Goal: Information Seeking & Learning: Find specific fact

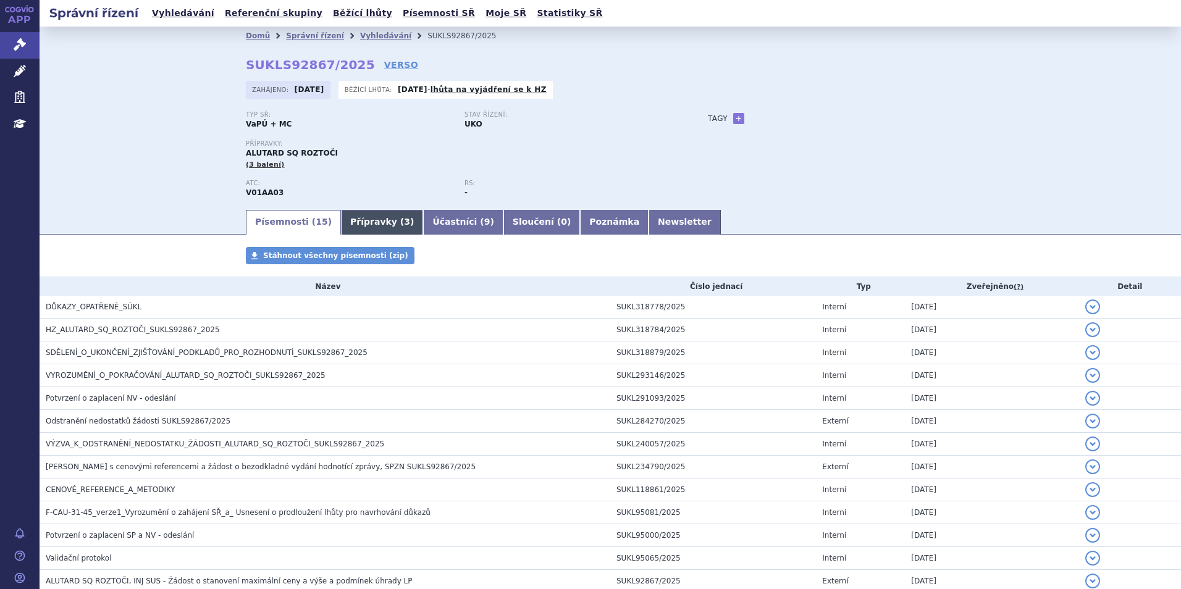
click at [364, 220] on link "Přípravky ( 3 )" at bounding box center [382, 222] width 82 height 25
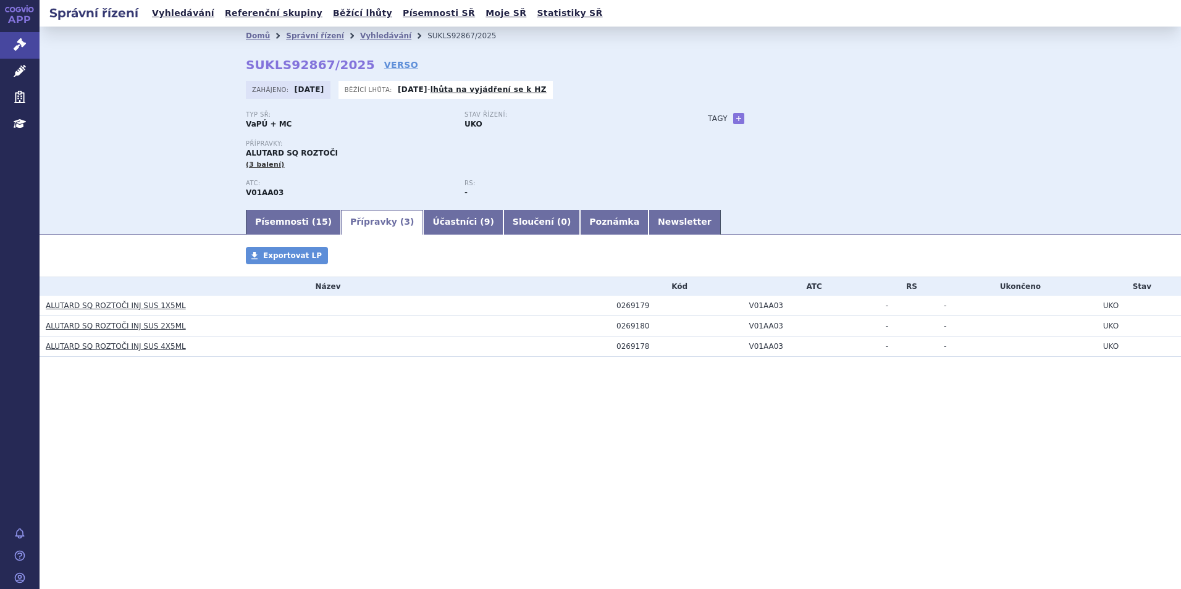
click at [146, 308] on link "ALUTARD SQ ROZTOČI INJ SUS 1X5ML" at bounding box center [116, 305] width 140 height 9
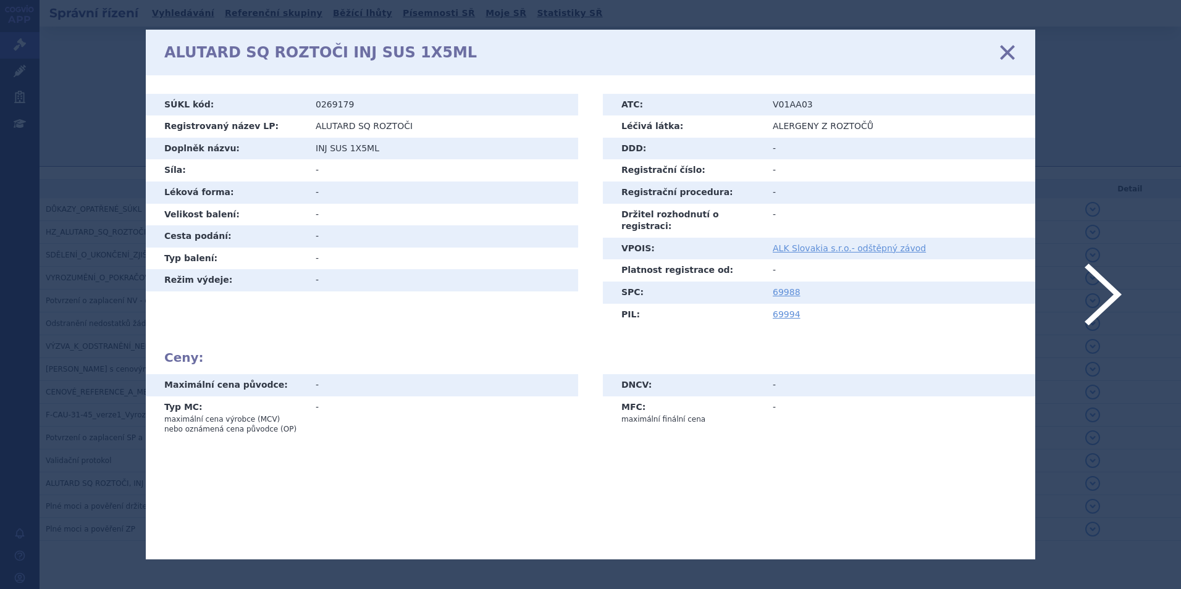
click at [1005, 56] on icon at bounding box center [1008, 52] width 26 height 26
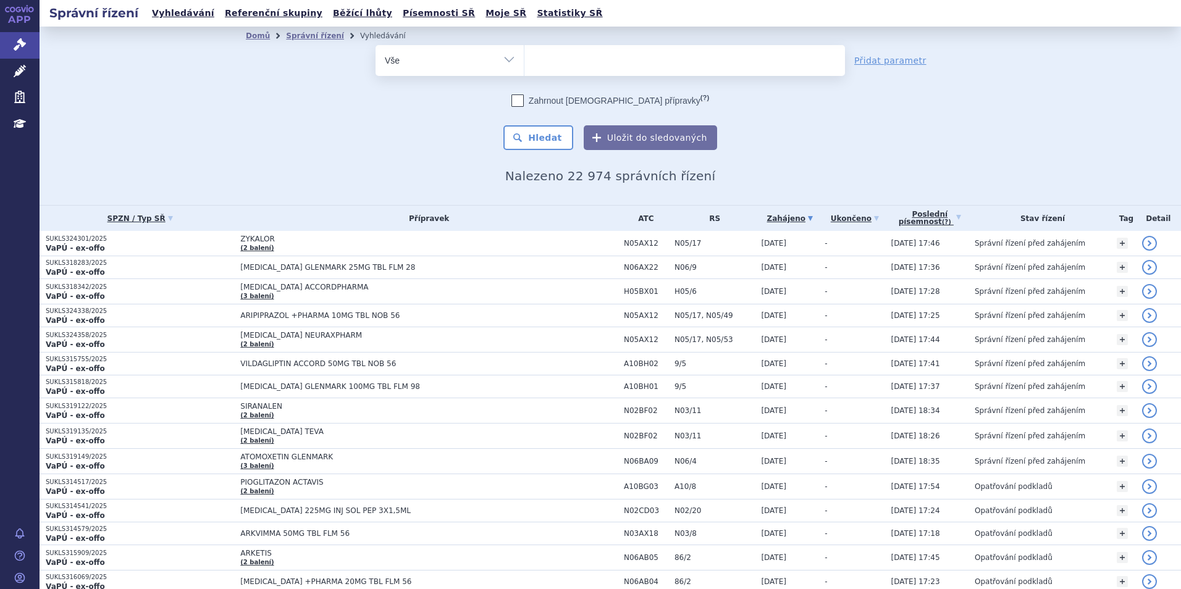
click at [537, 63] on ul at bounding box center [685, 58] width 321 height 26
click at [525, 63] on select at bounding box center [524, 59] width 1 height 31
type input "al"
type input "alut"
type input "alutar"
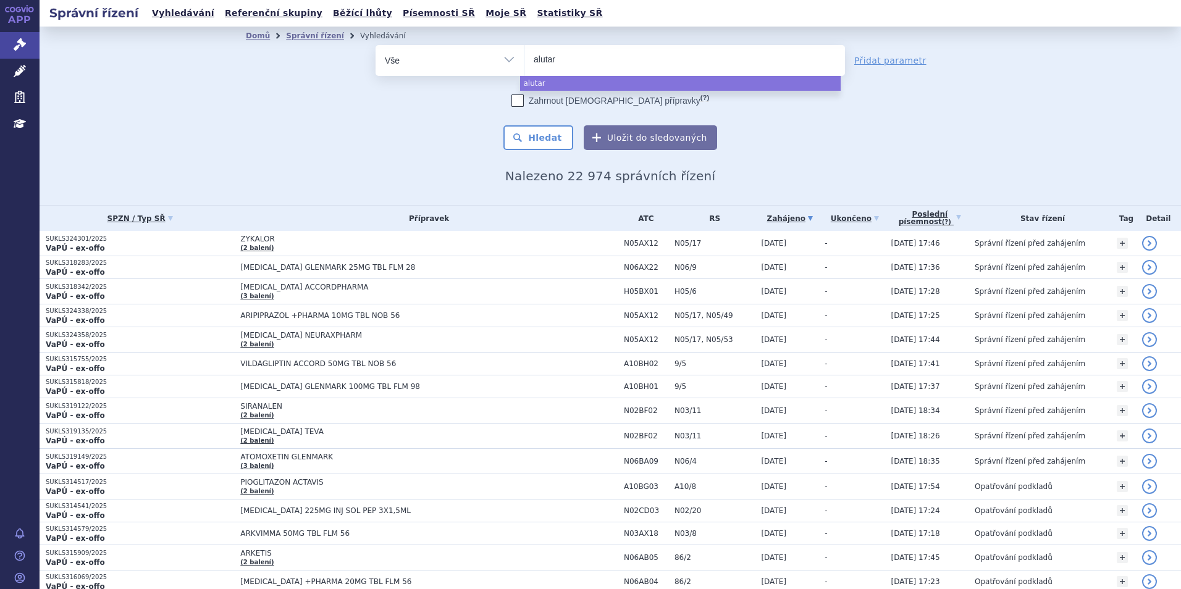
type input "alutard"
select select "alutard"
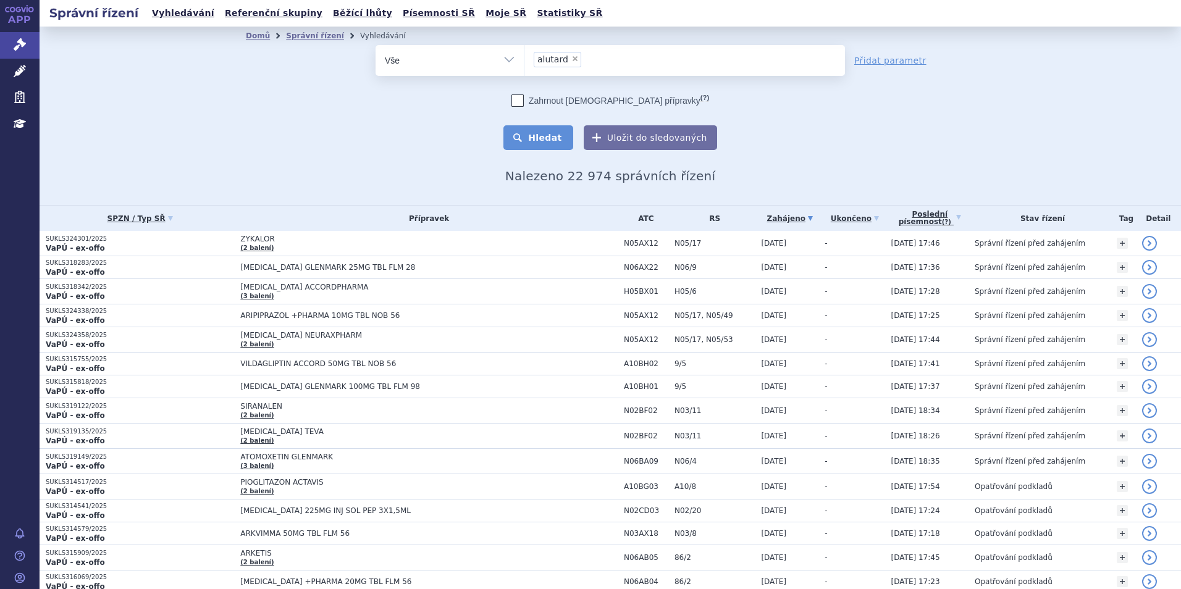
click at [534, 137] on button "Hledat" at bounding box center [539, 137] width 70 height 25
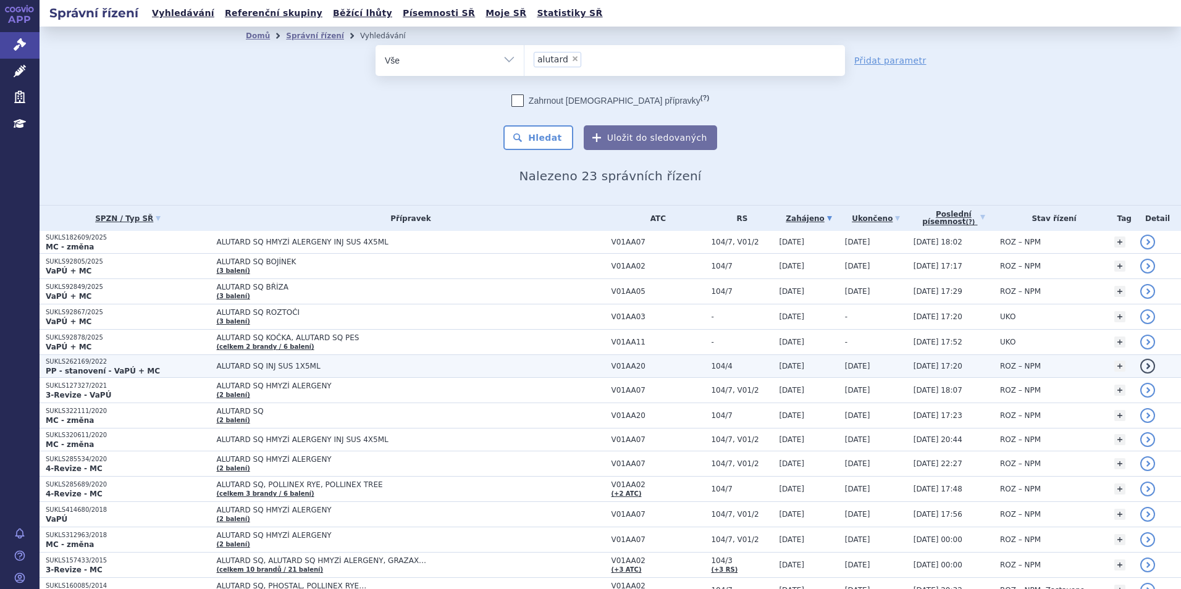
click at [312, 366] on span "ALUTARD SQ INJ SUS 1X5ML" at bounding box center [370, 366] width 309 height 9
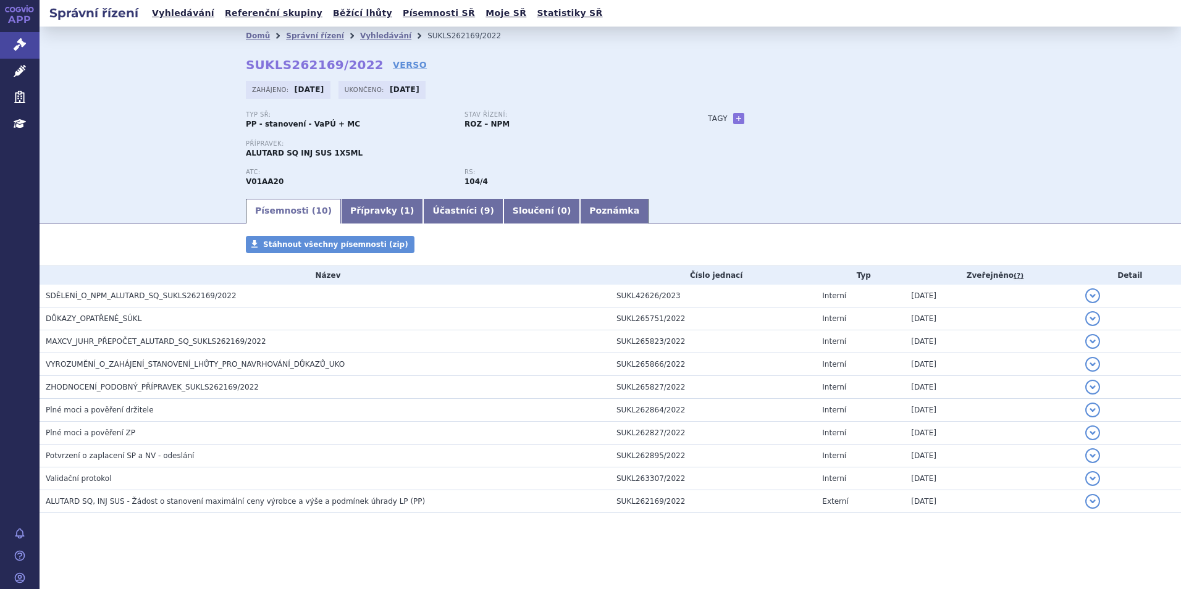
click at [361, 217] on link "Přípravky ( 1 )" at bounding box center [382, 211] width 82 height 25
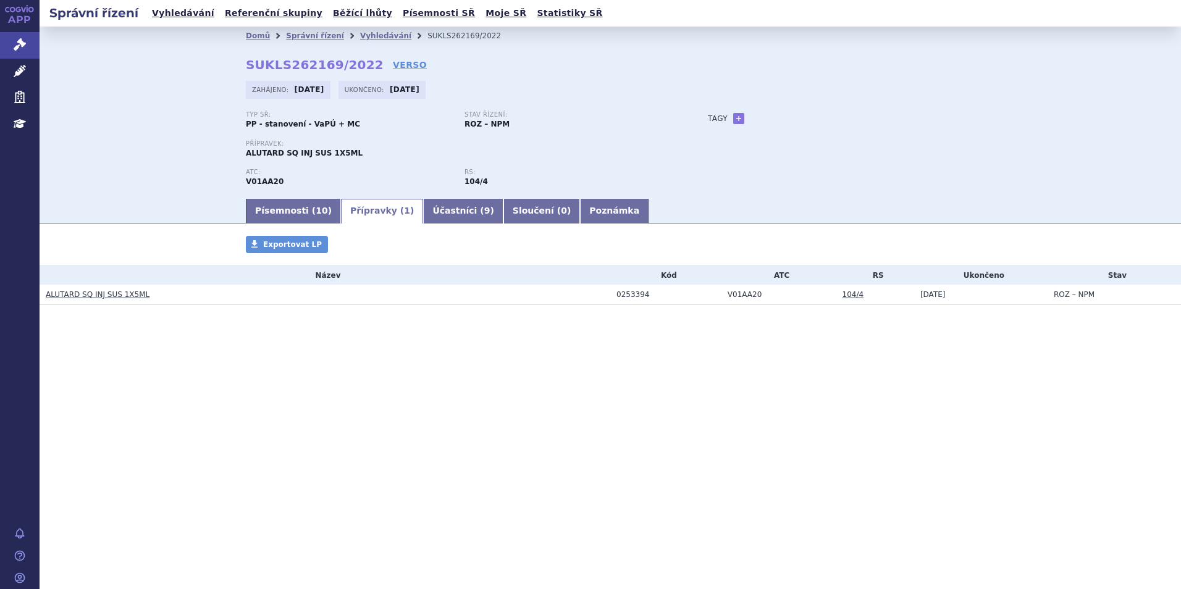
click at [119, 294] on link "ALUTARD SQ INJ SUS 1X5ML" at bounding box center [98, 294] width 104 height 9
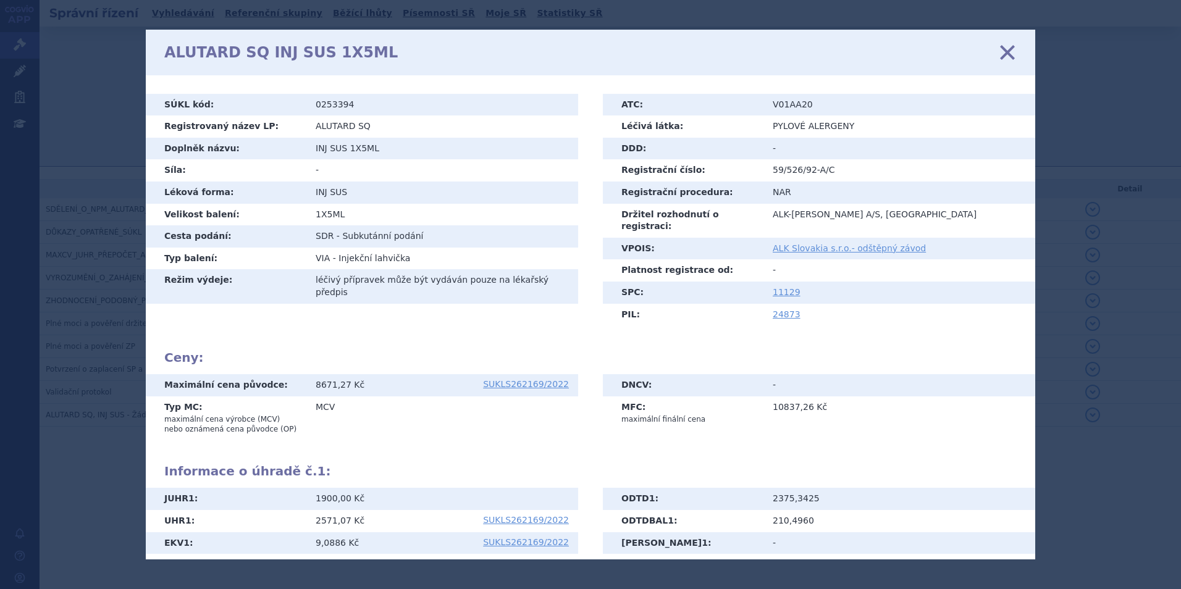
click at [1013, 54] on icon at bounding box center [1008, 52] width 26 height 26
